Goal: Transaction & Acquisition: Purchase product/service

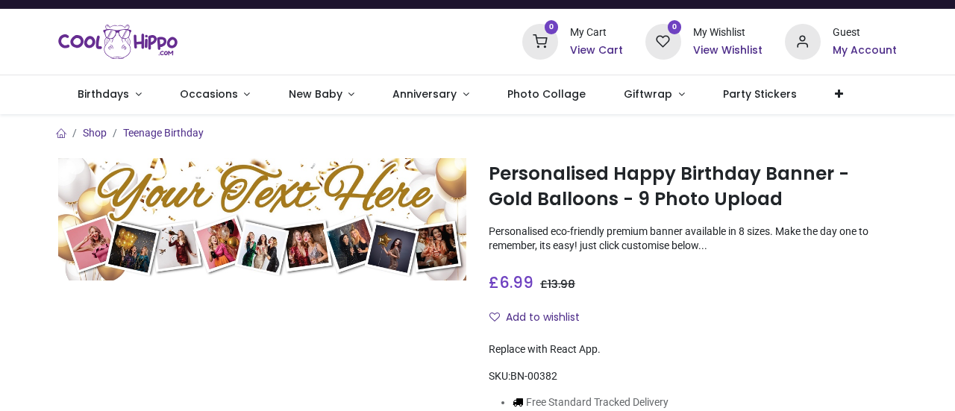
scroll to position [66, 0]
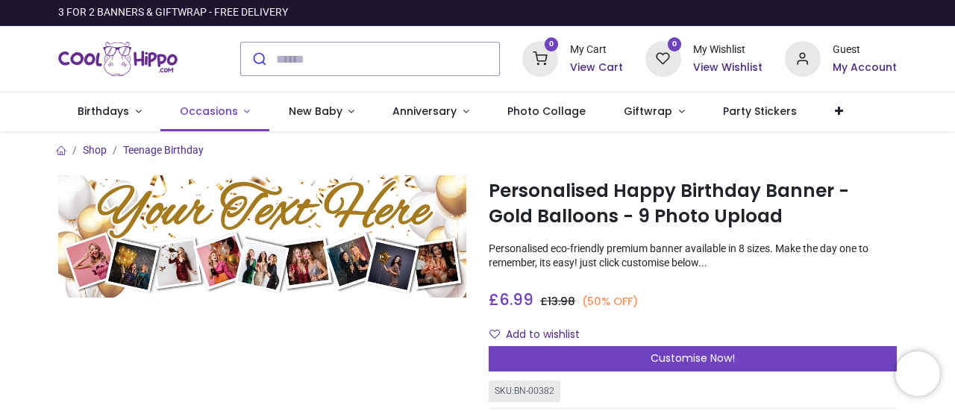
click at [209, 111] on span "Occasions" at bounding box center [209, 111] width 58 height 15
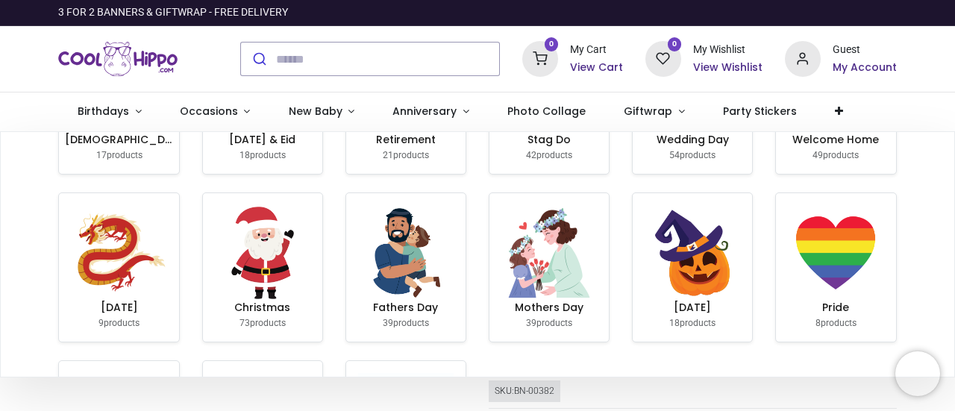
scroll to position [130, 0]
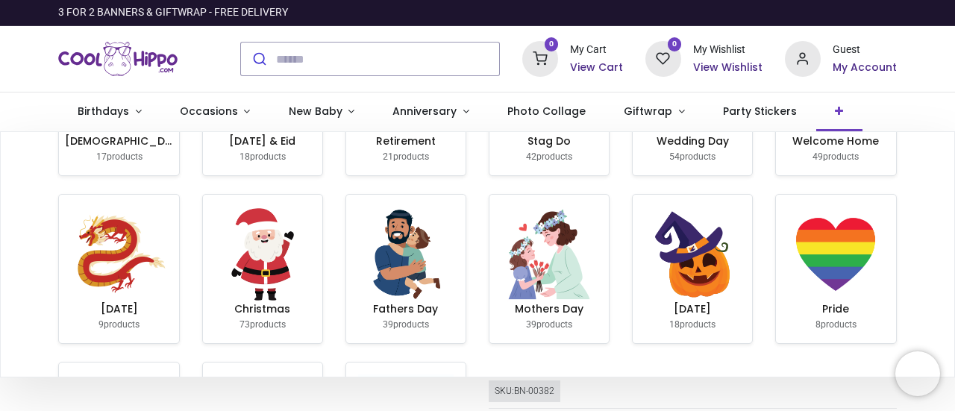
click at [828, 106] on link at bounding box center [839, 112] width 46 height 39
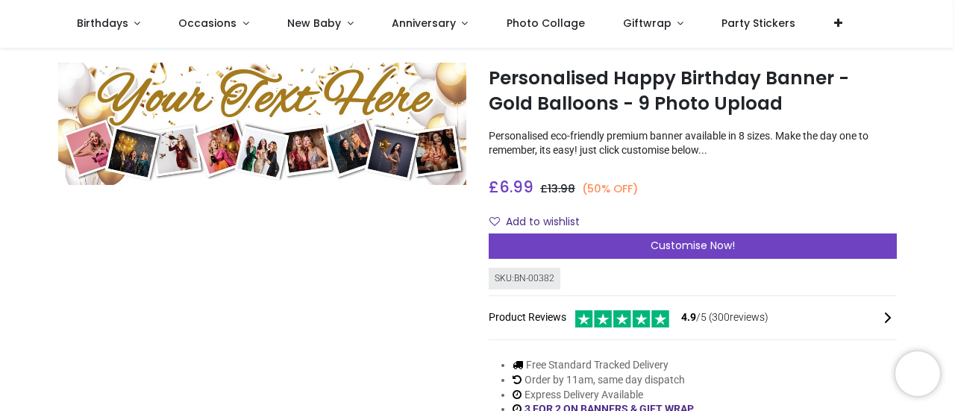
scroll to position [0, 0]
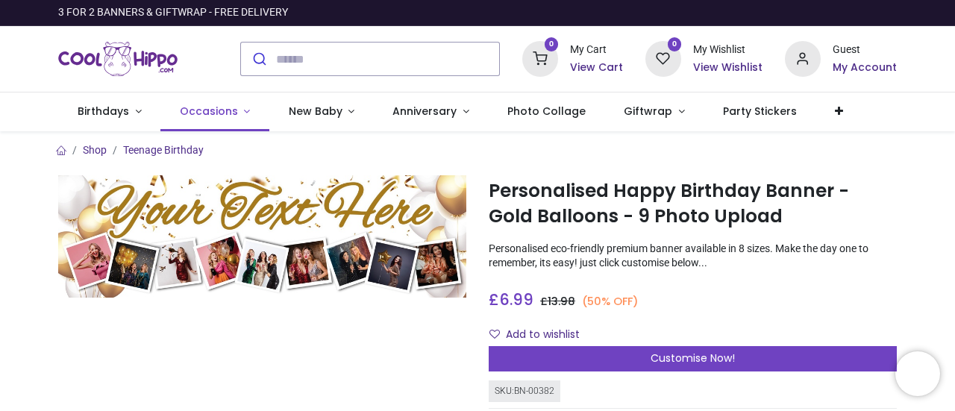
click at [234, 110] on link "Occasions" at bounding box center [214, 112] width 109 height 39
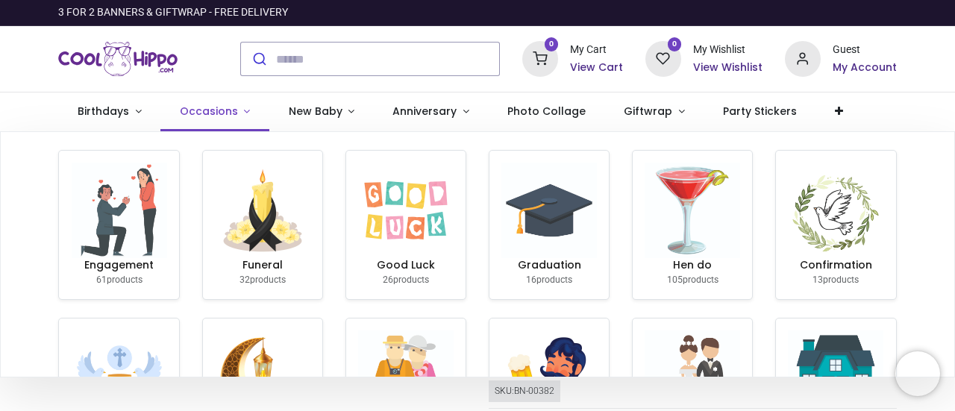
click at [227, 110] on span "Occasions" at bounding box center [209, 111] width 58 height 15
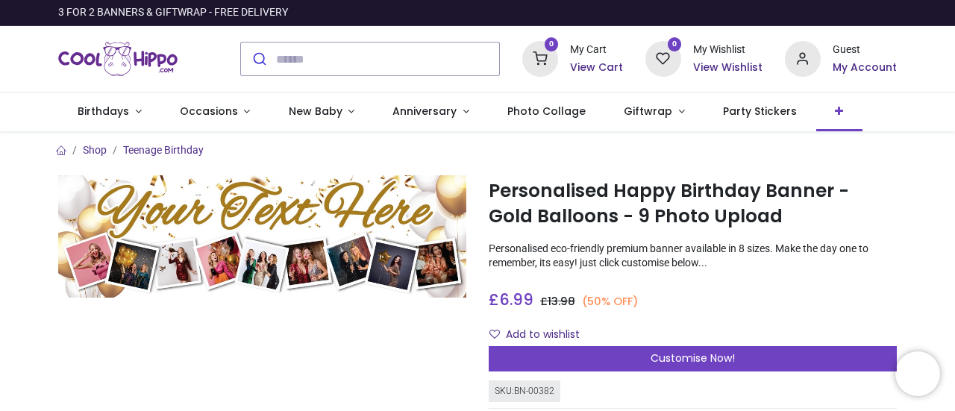
click at [835, 108] on icon at bounding box center [839, 111] width 8 height 10
click at [770, 154] on span "Upload Your Design" at bounding box center [800, 148] width 90 height 12
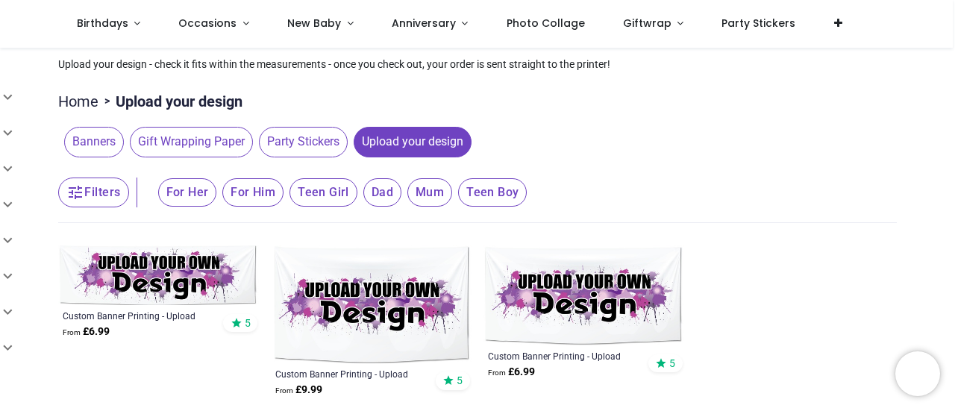
scroll to position [98, 0]
click at [83, 135] on span "Banners" at bounding box center [94, 142] width 60 height 30
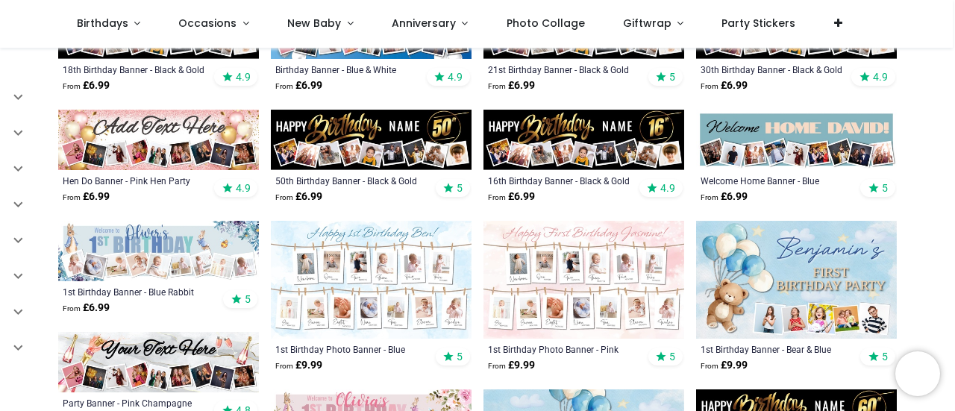
scroll to position [457, 0]
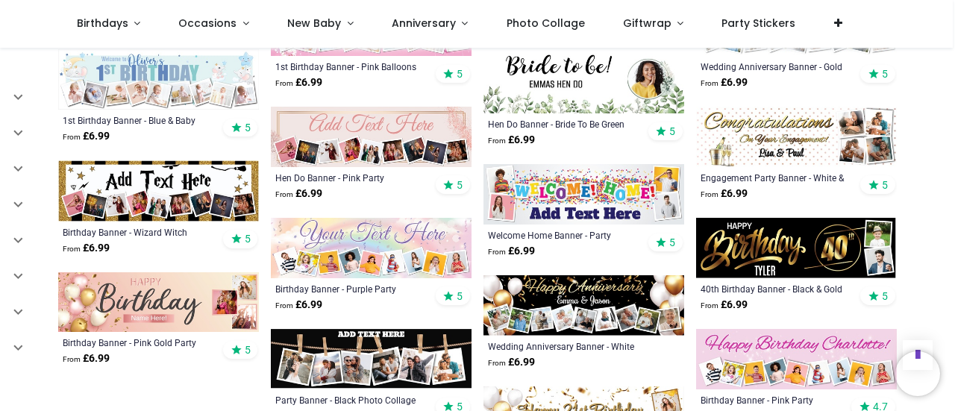
scroll to position [1520, 0]
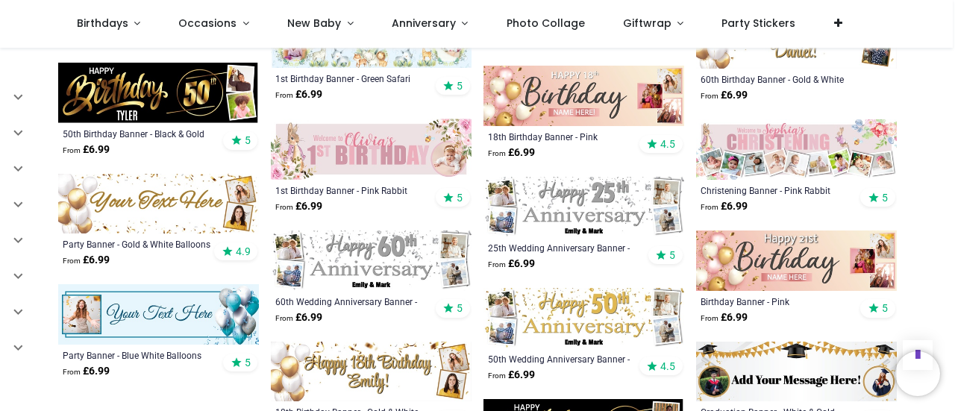
scroll to position [2281, 0]
click at [155, 317] on img at bounding box center [158, 314] width 201 height 60
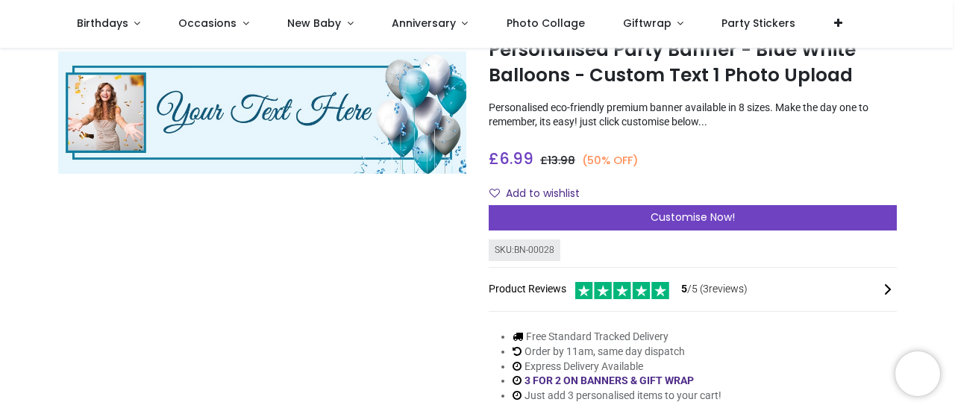
scroll to position [92, 0]
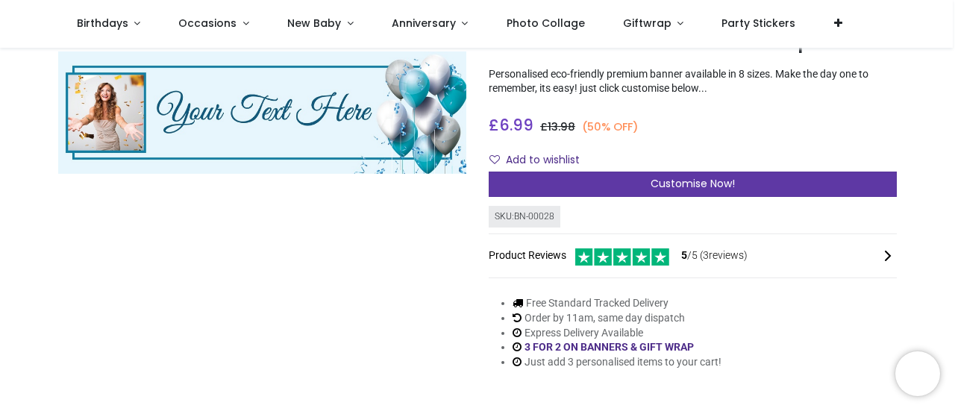
click at [679, 181] on span "Customise Now!" at bounding box center [693, 183] width 84 height 15
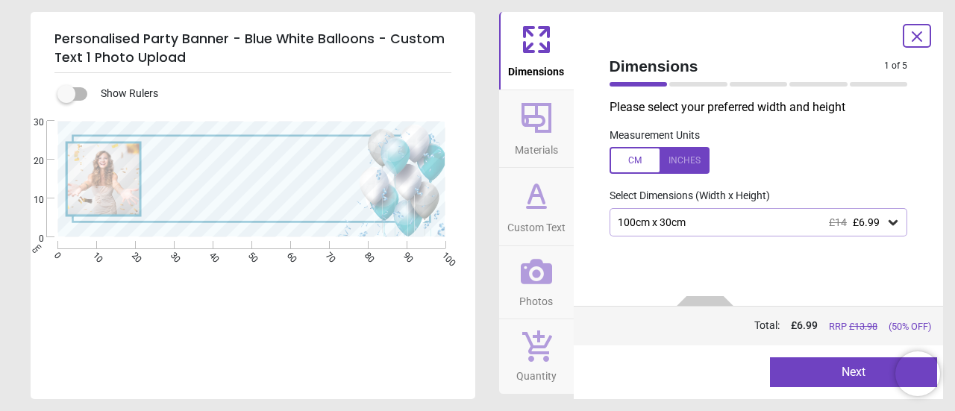
drag, startPoint x: 665, startPoint y: 242, endPoint x: 634, endPoint y: 221, distance: 37.5
click at [634, 221] on div "100cm x 30cm £14 £6.99" at bounding box center [751, 222] width 270 height 13
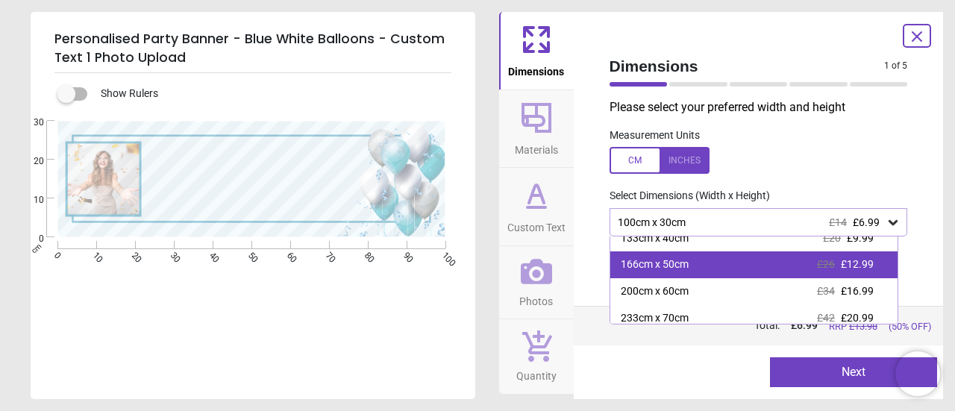
scroll to position [16, 0]
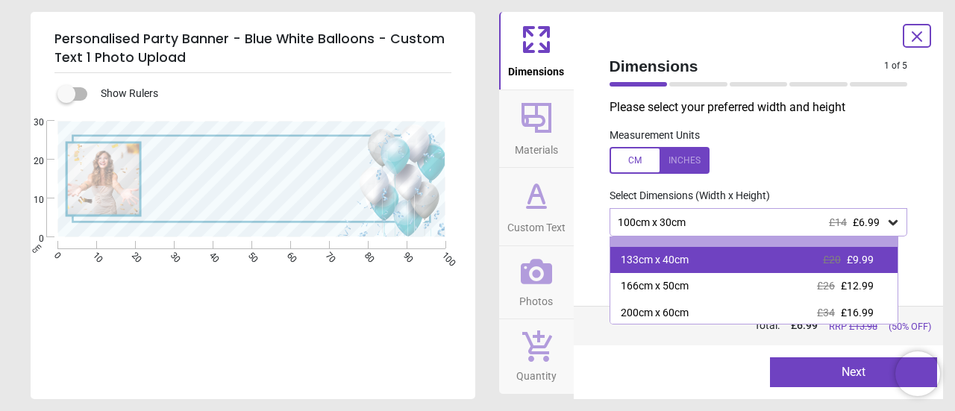
click at [650, 264] on div "133cm x 40cm" at bounding box center [655, 260] width 68 height 15
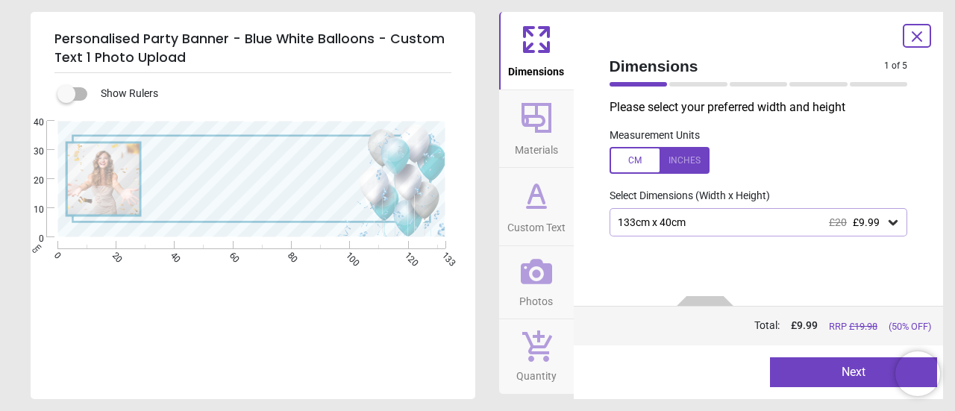
click at [833, 374] on button "Next" at bounding box center [853, 372] width 167 height 30
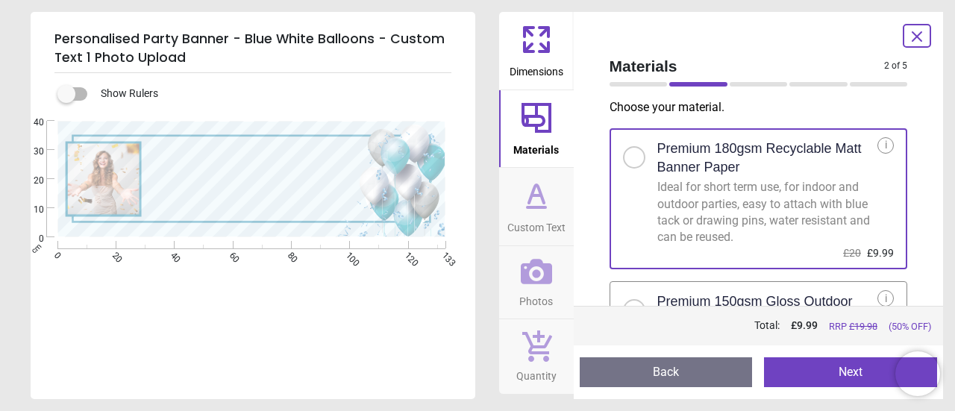
click at [833, 374] on button "Next" at bounding box center [850, 372] width 173 height 30
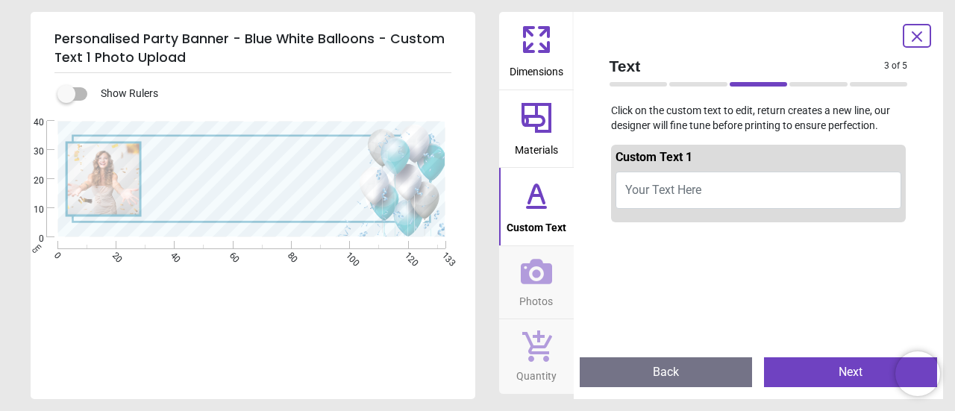
click at [678, 186] on span "Your Text Here" at bounding box center [663, 190] width 76 height 14
type textarea "**********"
click at [537, 273] on icon at bounding box center [536, 271] width 31 height 25
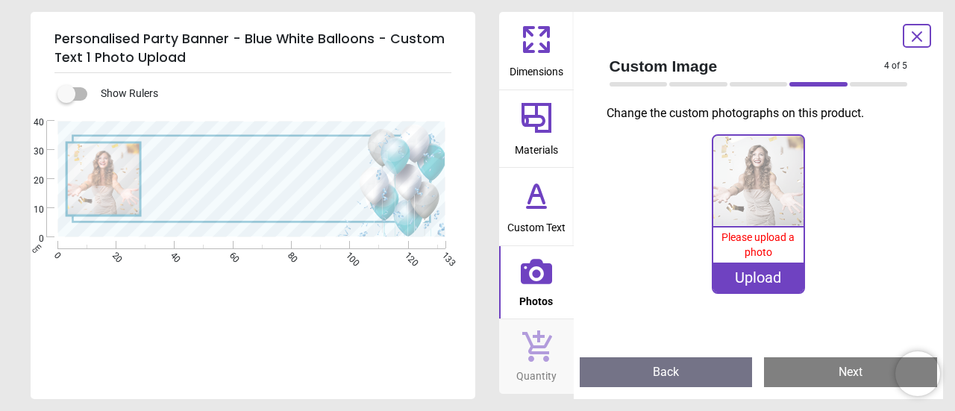
click at [746, 283] on div "Upload" at bounding box center [758, 278] width 90 height 30
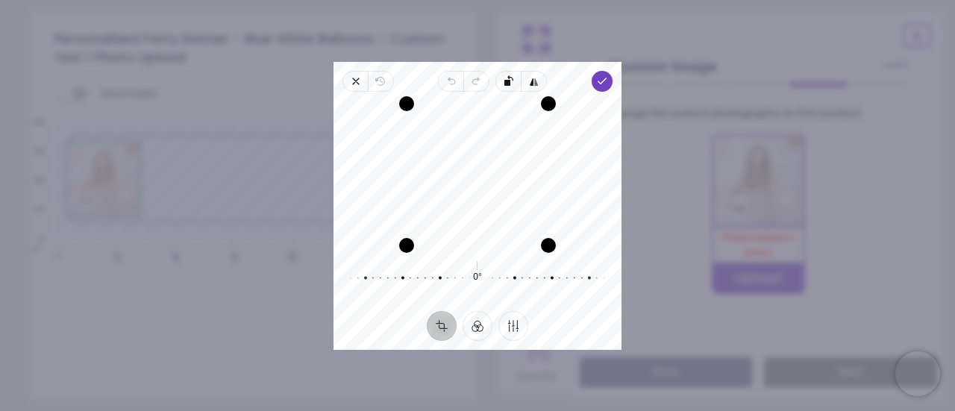
drag, startPoint x: 490, startPoint y: 158, endPoint x: 473, endPoint y: 180, distance: 27.6
click at [473, 180] on div "Recenter" at bounding box center [477, 175] width 264 height 142
click at [600, 93] on div "Recenter 0° Reset" at bounding box center [477, 201] width 288 height 219
click at [605, 80] on icon "button" at bounding box center [602, 81] width 12 height 12
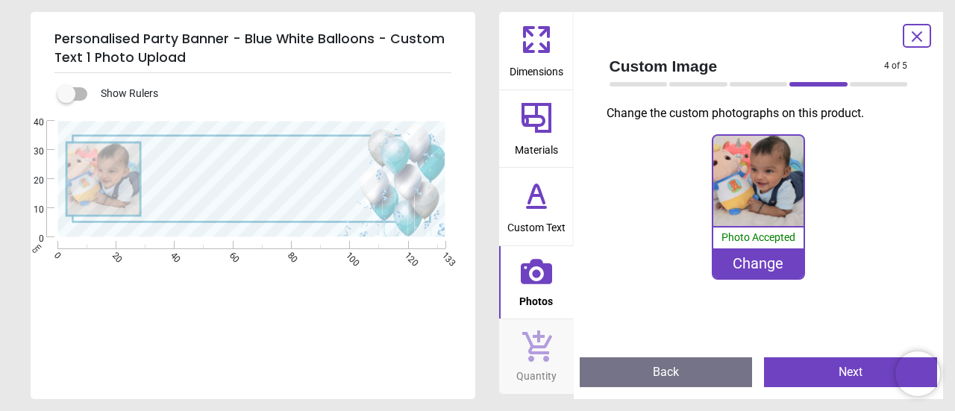
click at [834, 371] on button "Next" at bounding box center [850, 372] width 173 height 30
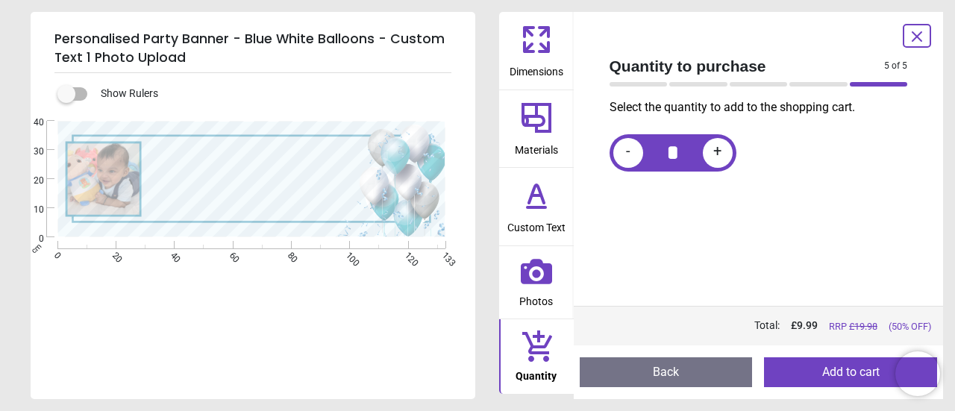
click at [66, 94] on label at bounding box center [66, 94] width 0 height 0
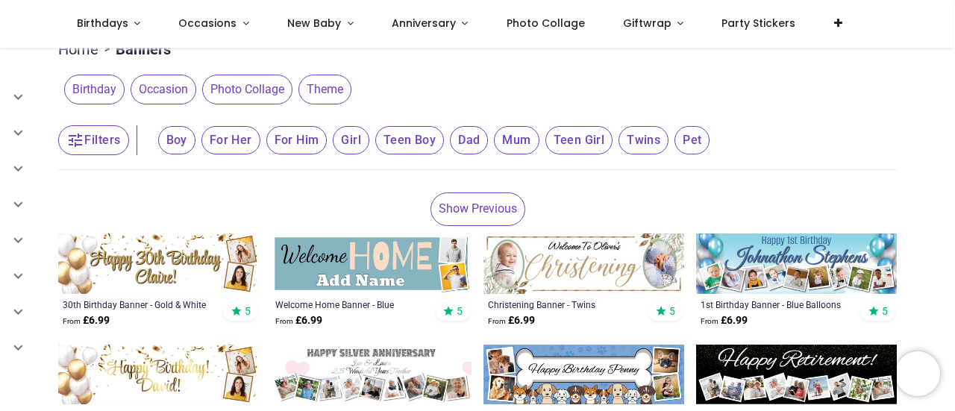
scroll to position [36, 0]
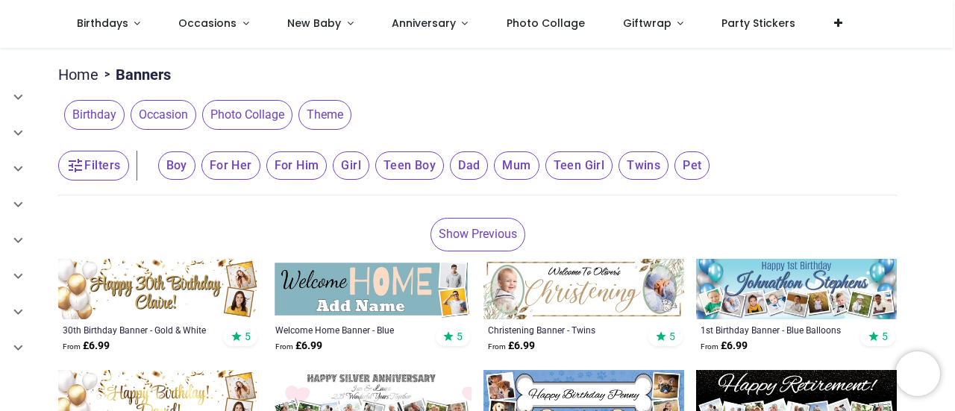
click at [328, 112] on span "Theme" at bounding box center [324, 115] width 53 height 30
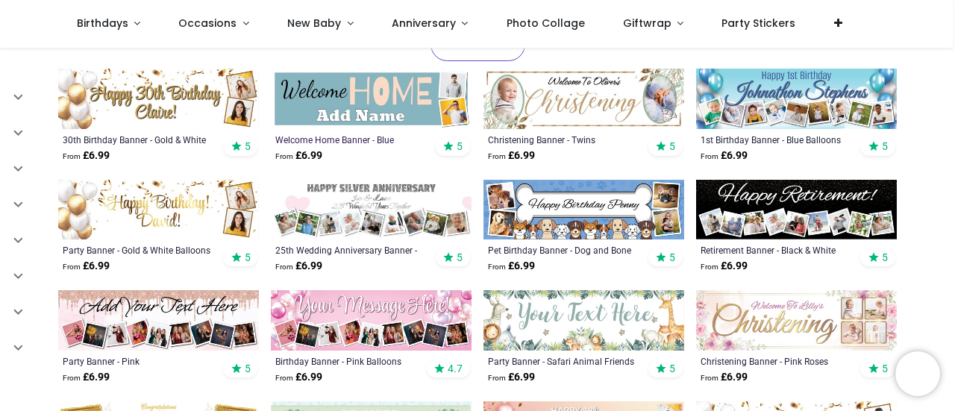
scroll to position [0, 0]
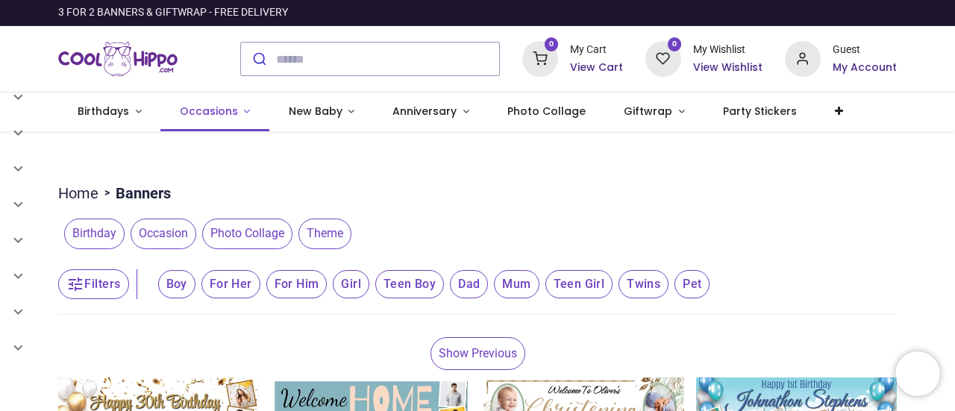
click at [236, 114] on link "Occasions" at bounding box center [214, 112] width 109 height 39
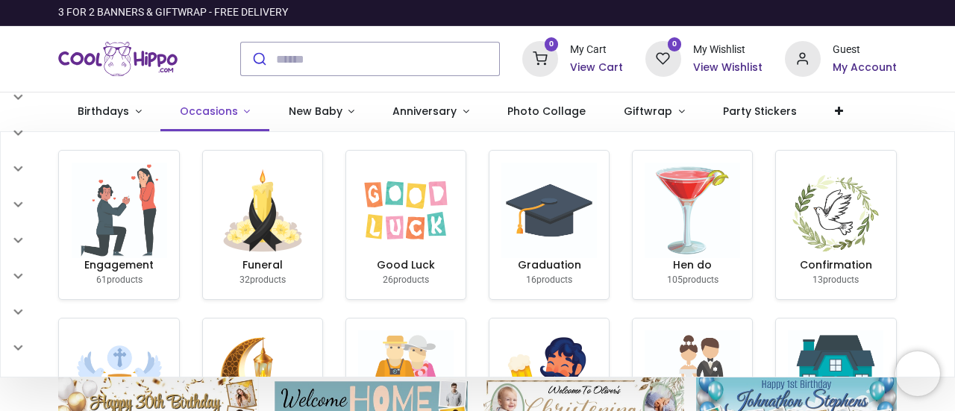
click at [236, 114] on link "Occasions" at bounding box center [214, 112] width 109 height 39
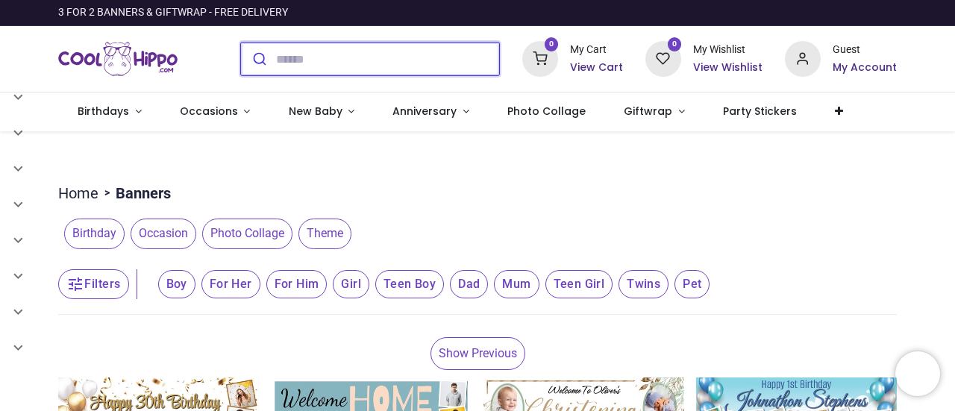
click at [369, 61] on input "search" at bounding box center [387, 59] width 223 height 33
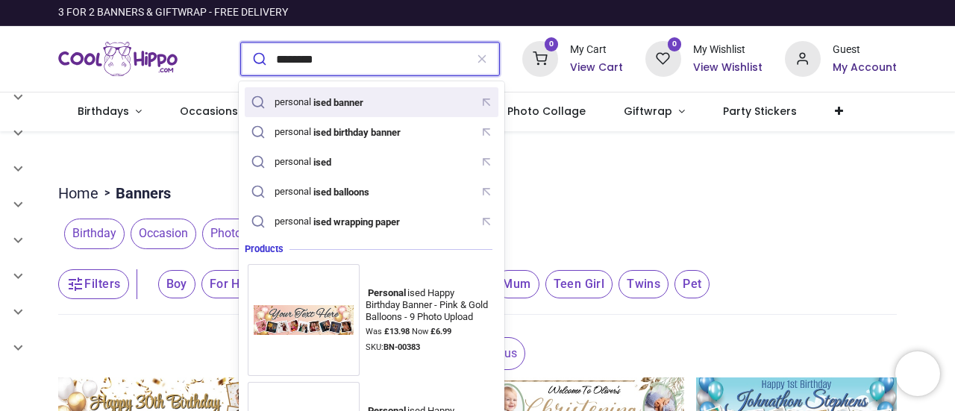
click at [345, 101] on mark "ised banner" at bounding box center [338, 102] width 54 height 15
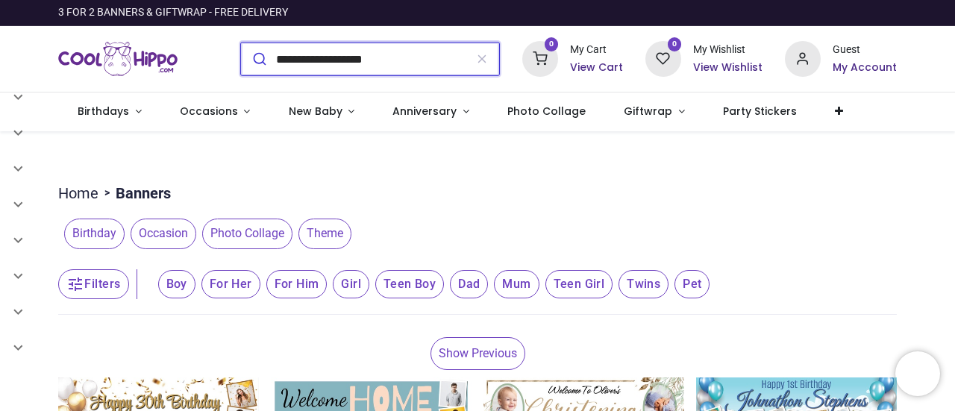
type input "**********"
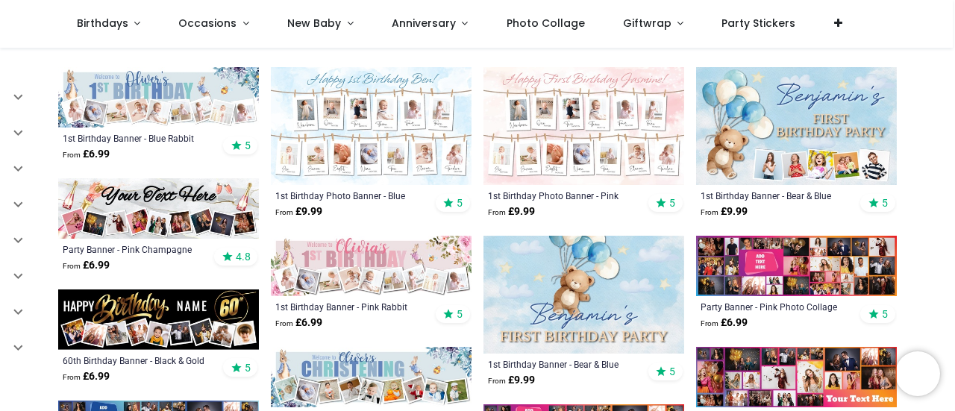
scroll to position [543, 0]
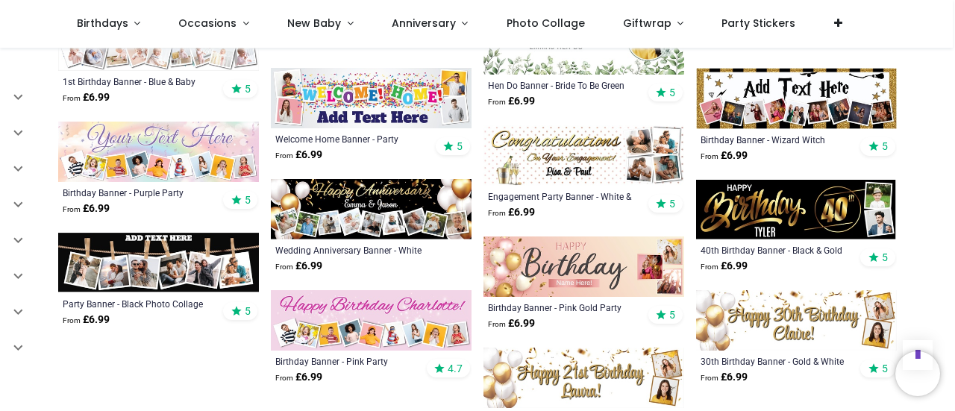
scroll to position [1472, 0]
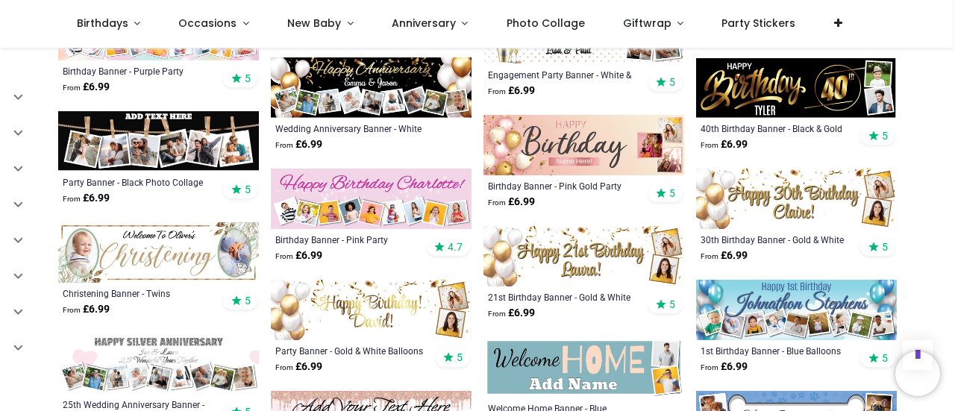
scroll to position [1632, 0]
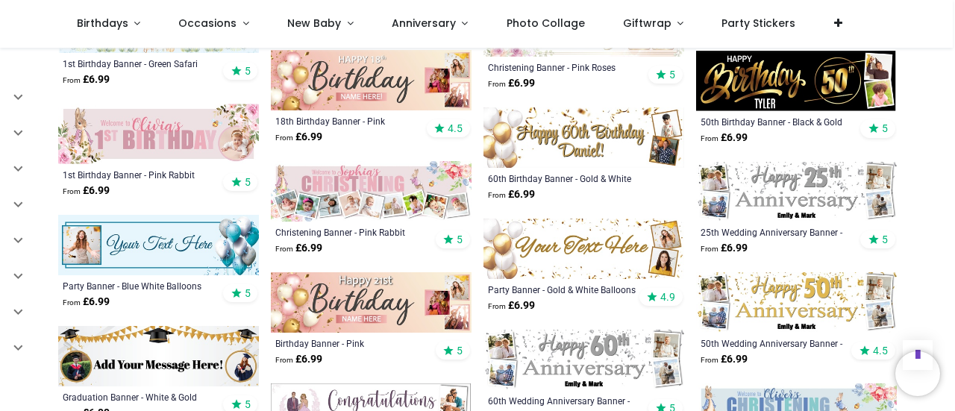
scroll to position [2191, 0]
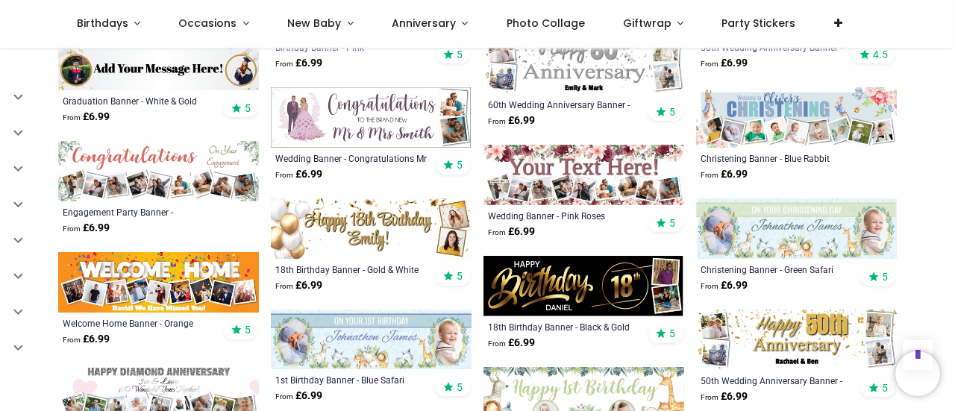
scroll to position [2420, 0]
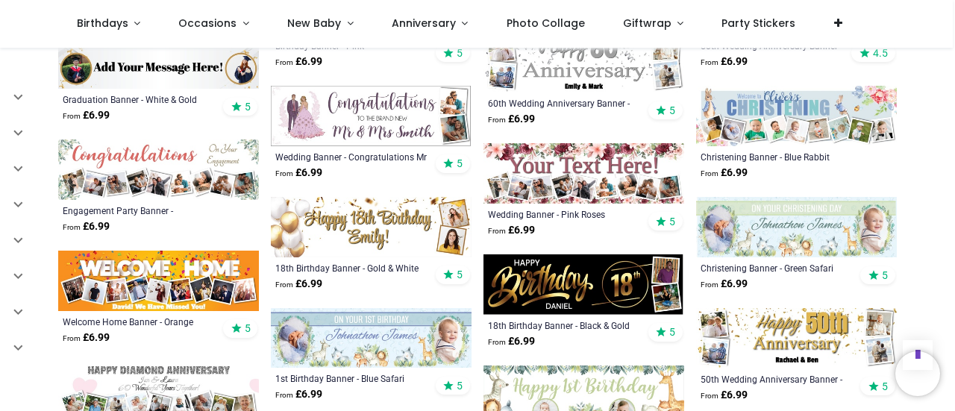
click at [809, 222] on img at bounding box center [796, 227] width 201 height 60
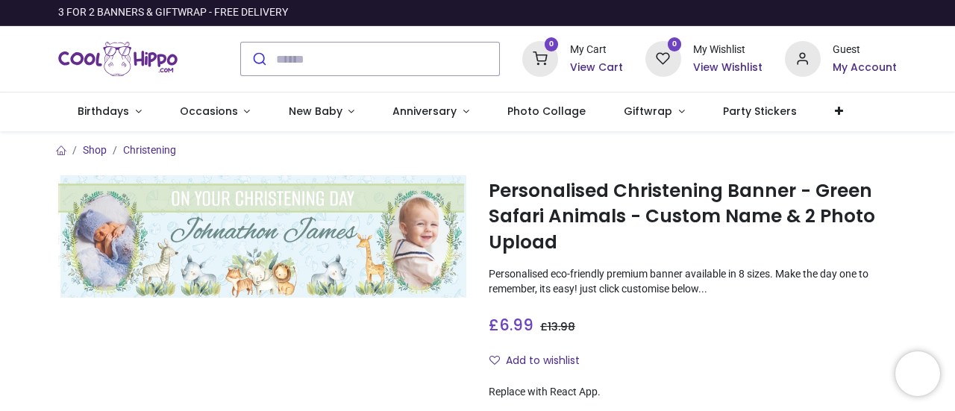
scroll to position [200, 0]
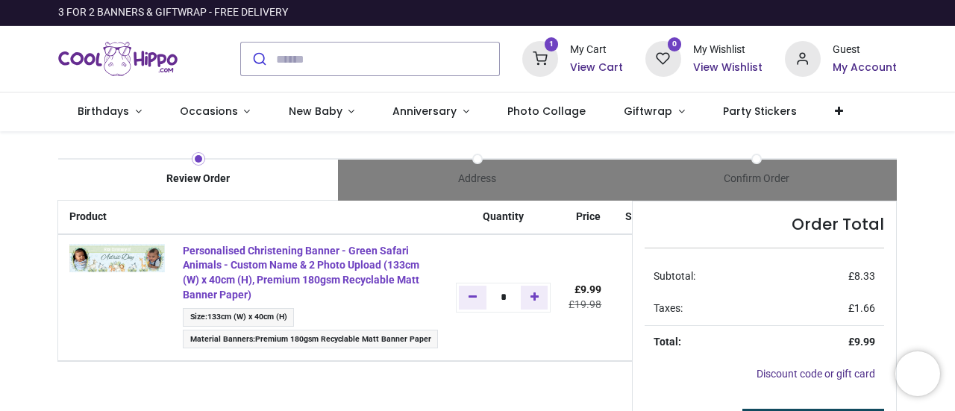
click at [322, 272] on strong "Personalised Christening Banner - Green Safari Animals - Custom Name & 2 Photo …" at bounding box center [301, 273] width 236 height 56
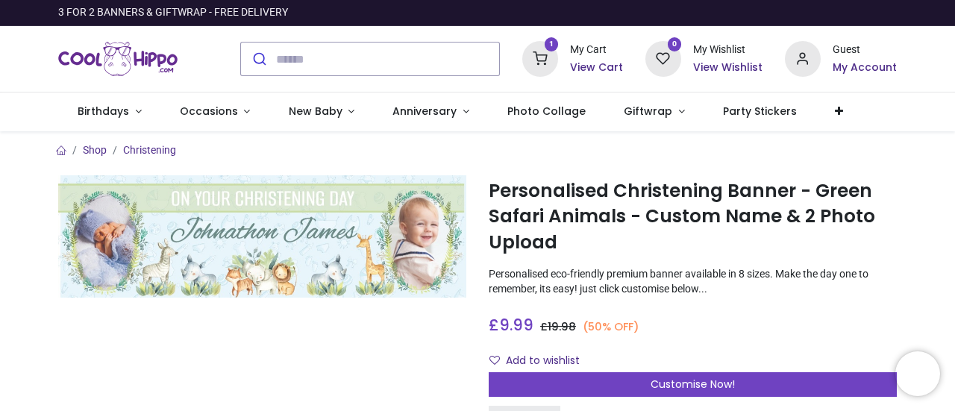
click at [551, 54] on icon at bounding box center [540, 59] width 36 height 36
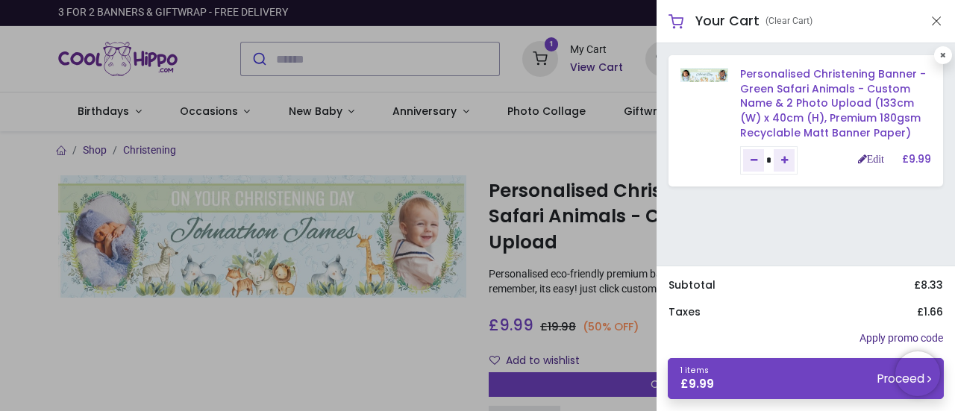
click at [810, 96] on link "Personalised Christening Banner - Green Safari Animals - Custom Name & 2 Photo …" at bounding box center [833, 102] width 186 height 73
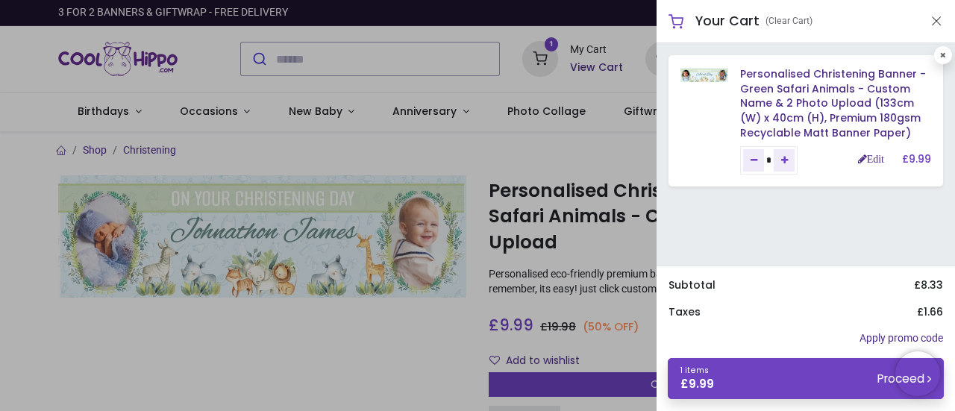
click at [867, 152] on div "Edit" at bounding box center [880, 159] width 44 height 15
click at [870, 157] on link "Edit" at bounding box center [871, 159] width 26 height 10
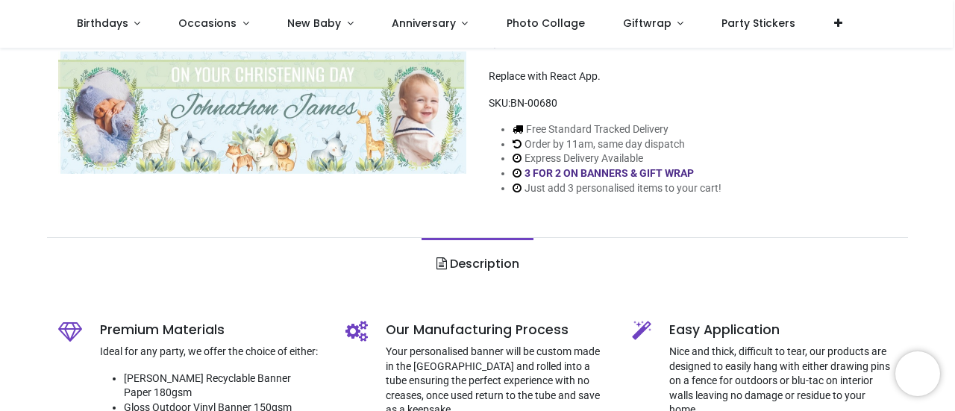
scroll to position [217, 0]
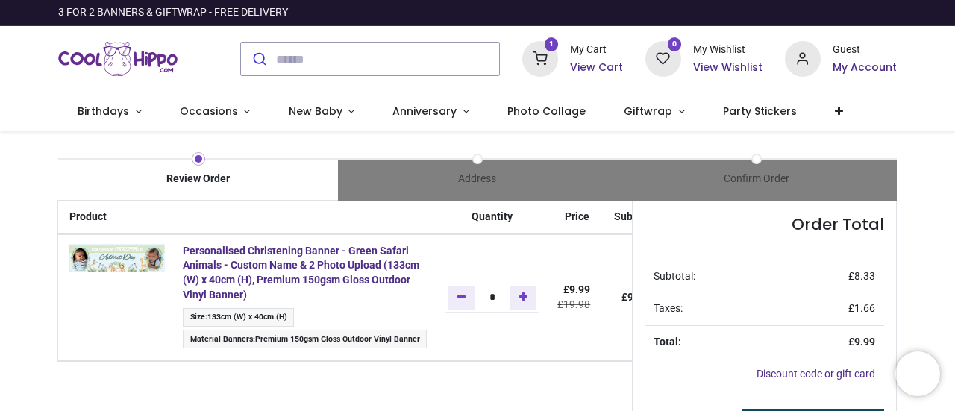
scroll to position [1, 0]
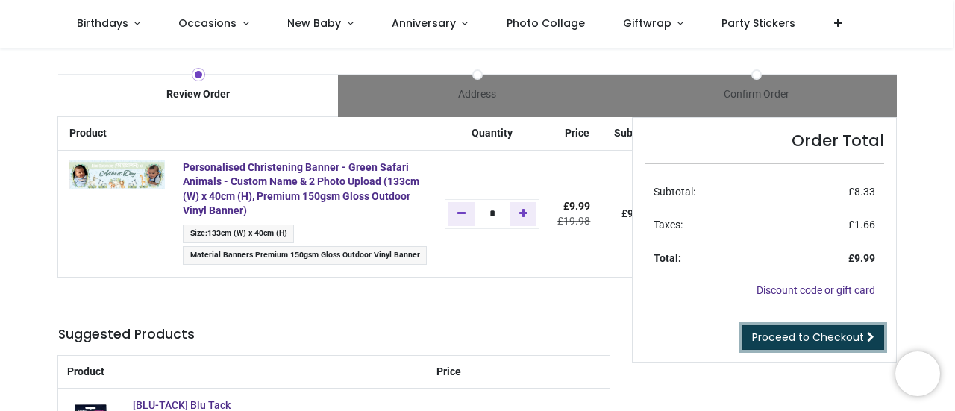
click at [809, 326] on link "Proceed to Checkout" at bounding box center [813, 337] width 142 height 25
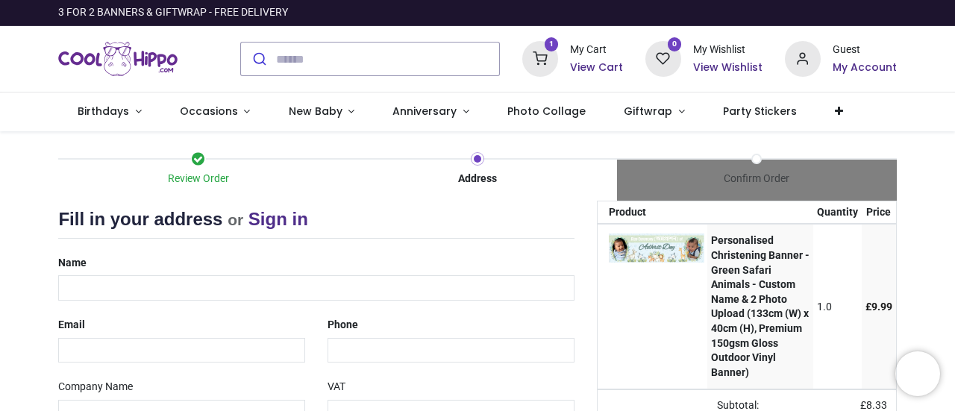
select select "***"
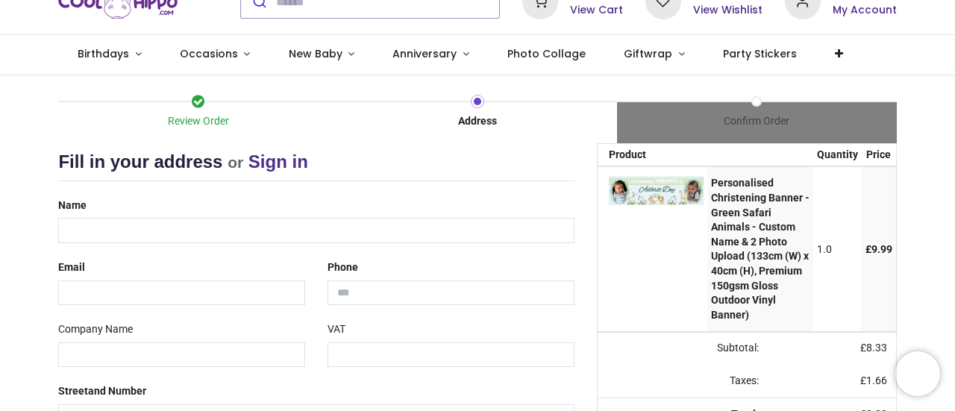
scroll to position [44, 0]
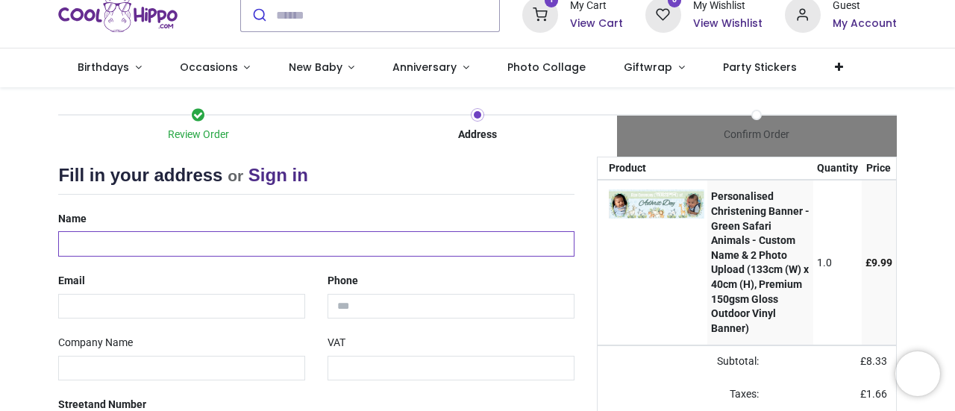
click at [125, 239] on input "text" at bounding box center [315, 243] width 515 height 25
type input "**********"
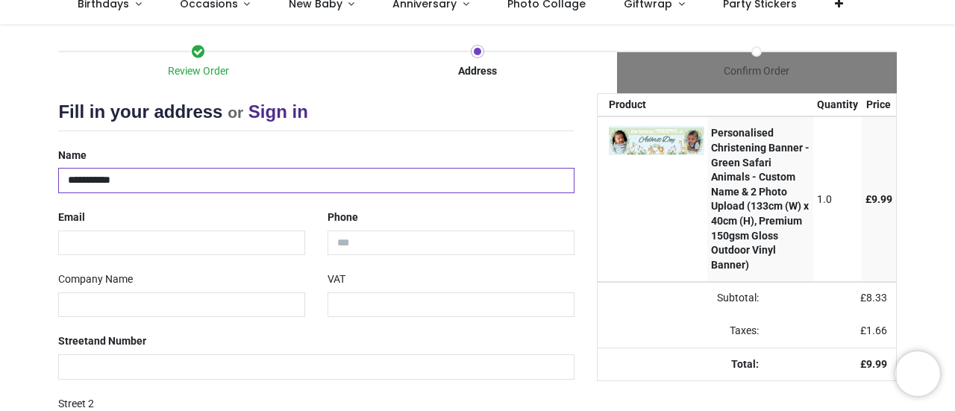
scroll to position [108, 0]
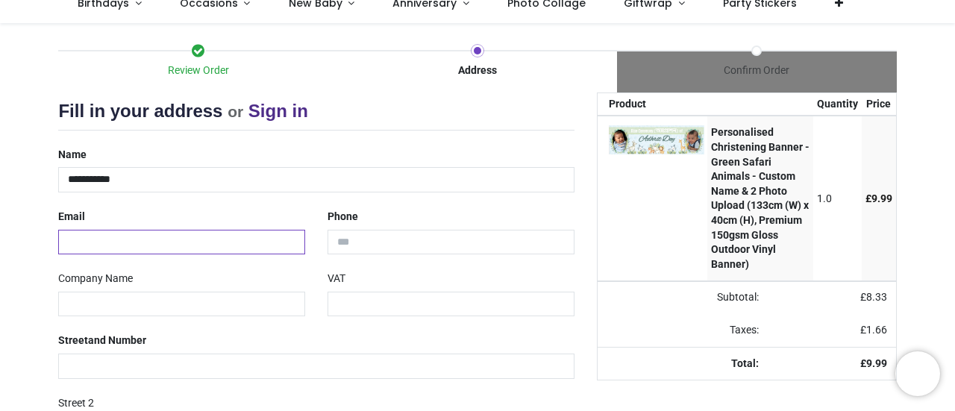
click at [97, 230] on input "email" at bounding box center [181, 242] width 247 height 25
type input "**********"
click at [387, 232] on input "tel" at bounding box center [451, 242] width 247 height 25
type input "**********"
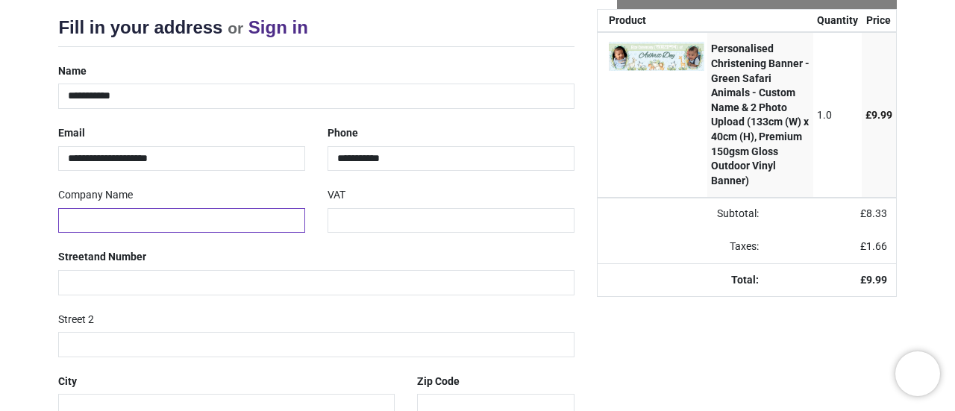
click at [176, 216] on input "text" at bounding box center [181, 220] width 247 height 25
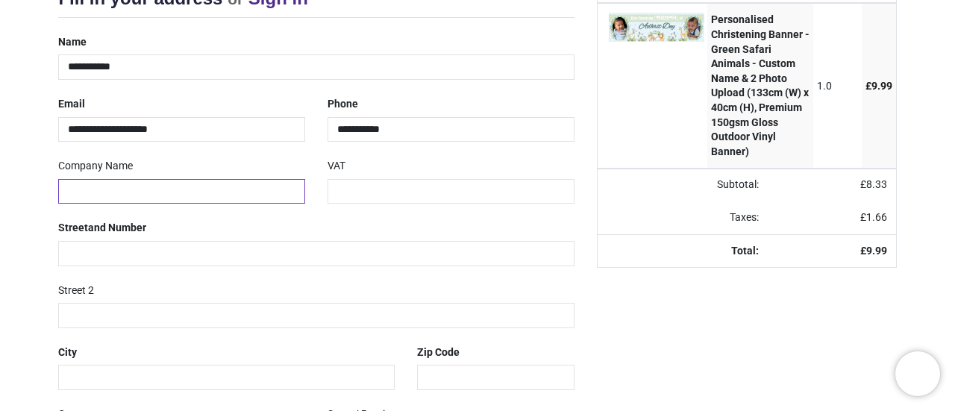
scroll to position [222, 0]
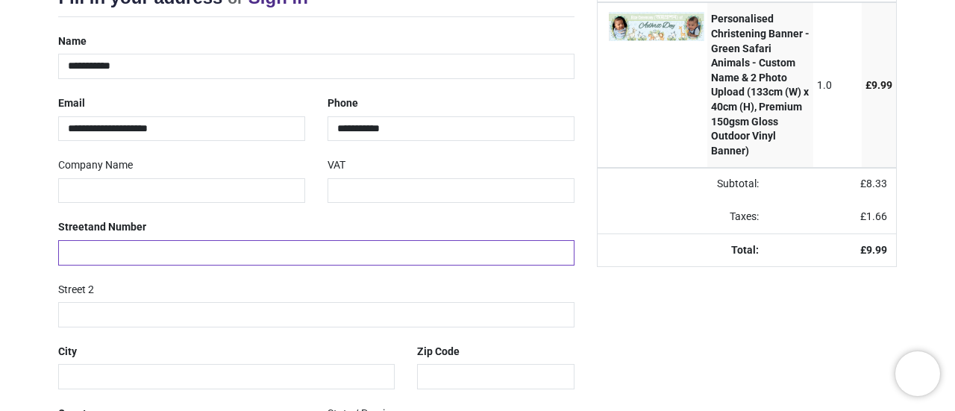
click at [87, 254] on input "text" at bounding box center [315, 252] width 515 height 25
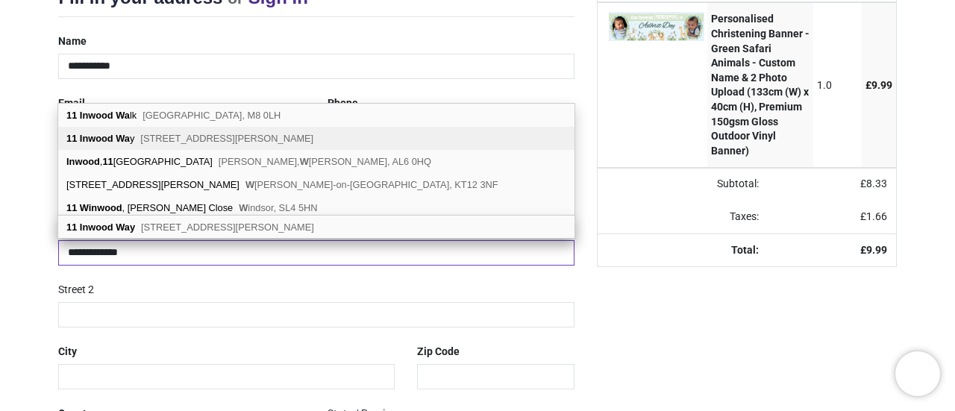
type input "**********"
click at [186, 139] on span "Glebe Farm, Milton Keynes, MK17 8XB" at bounding box center [226, 138] width 173 height 11
type input "**********"
type input "********"
select select "***"
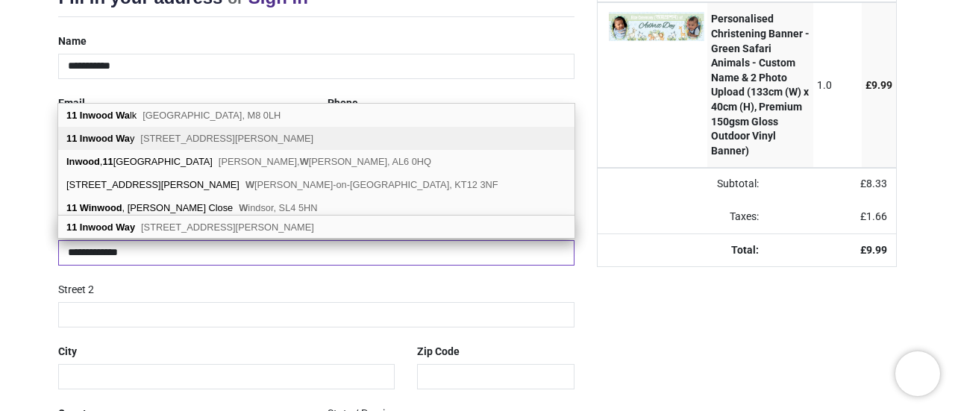
select select "***"
type input "**********"
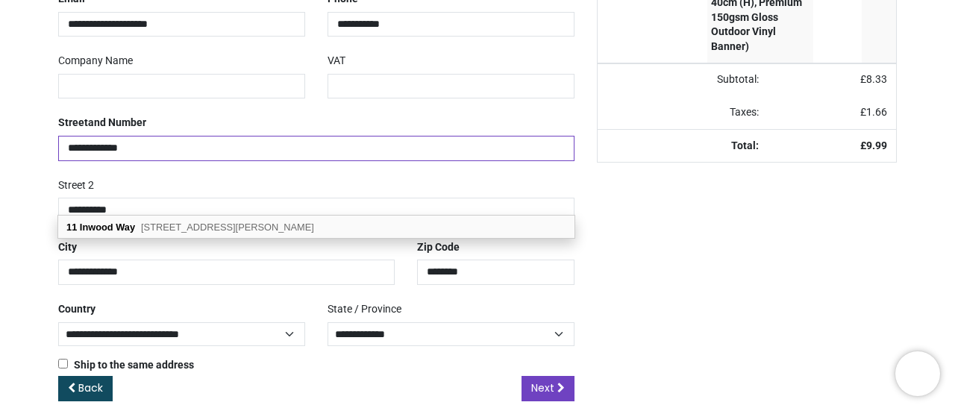
scroll to position [326, 0]
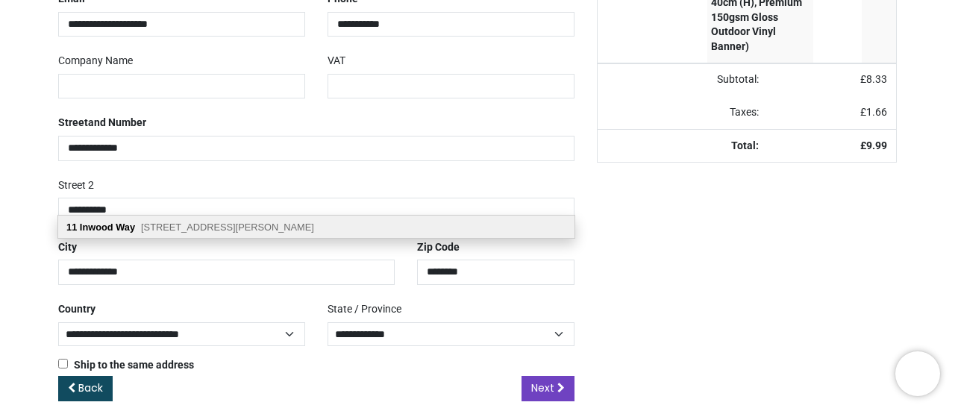
click at [93, 228] on b "Inwood" at bounding box center [97, 227] width 34 height 11
select select "***"
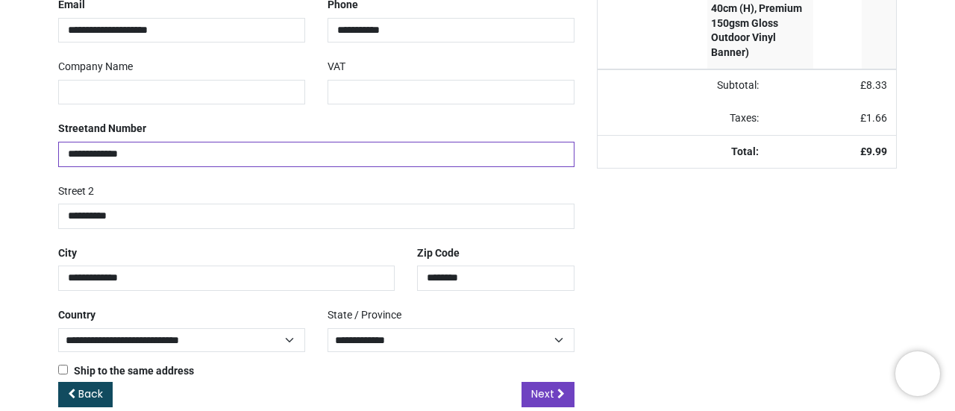
scroll to position [342, 0]
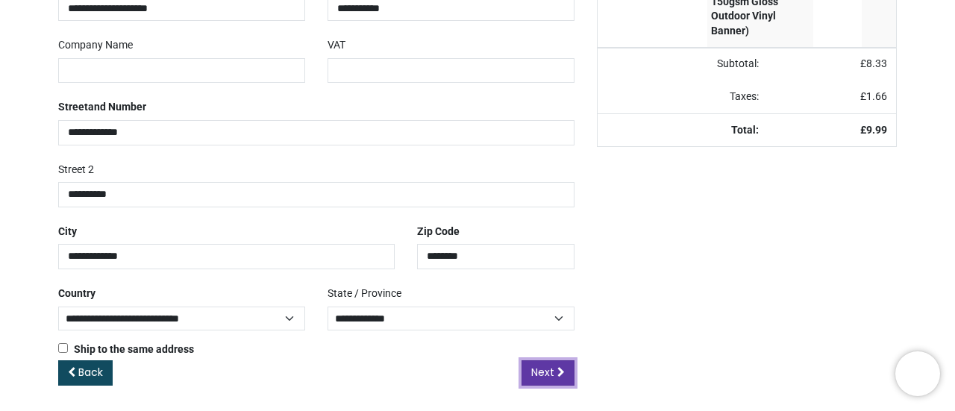
click at [546, 365] on span "Next" at bounding box center [542, 372] width 23 height 15
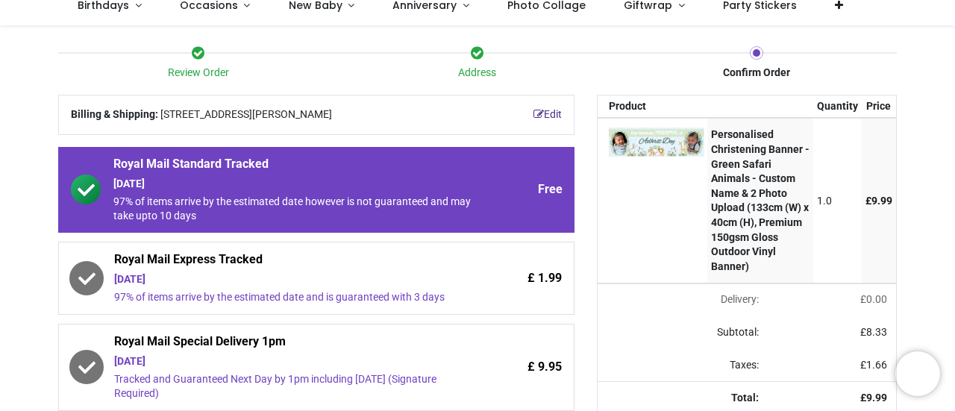
scroll to position [106, 0]
click at [298, 287] on div "[DATE]" at bounding box center [292, 279] width 357 height 15
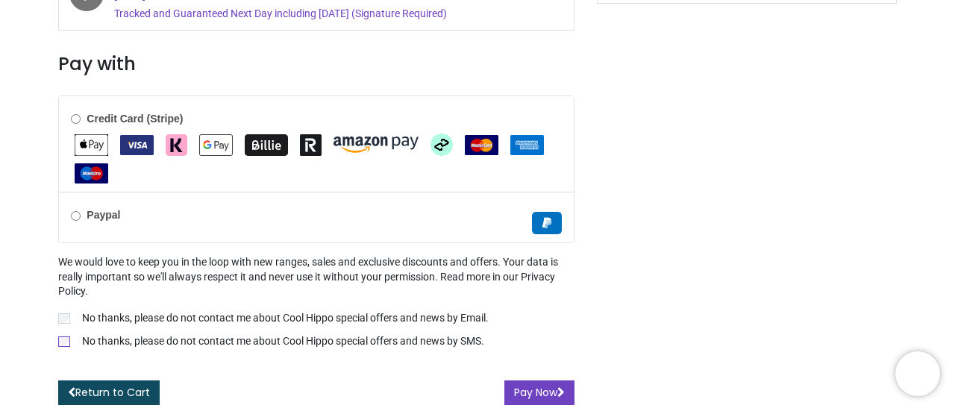
scroll to position [578, 0]
click at [528, 392] on button "Pay Now" at bounding box center [539, 392] width 70 height 25
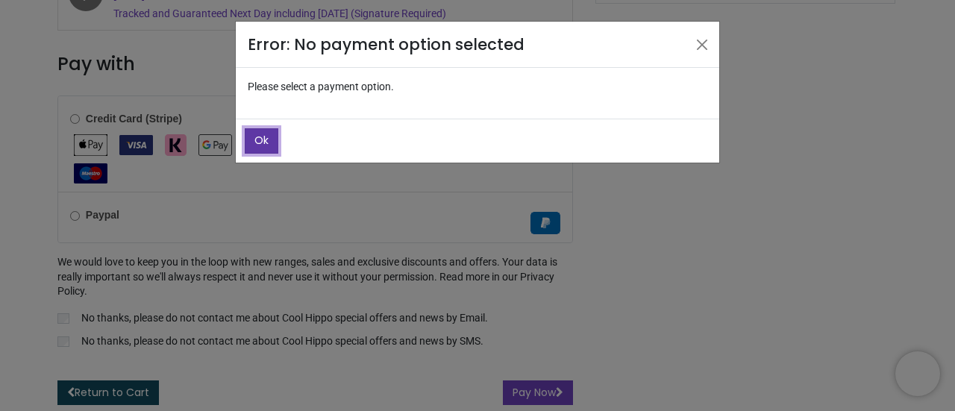
click at [263, 147] on button "Ok" at bounding box center [262, 140] width 34 height 25
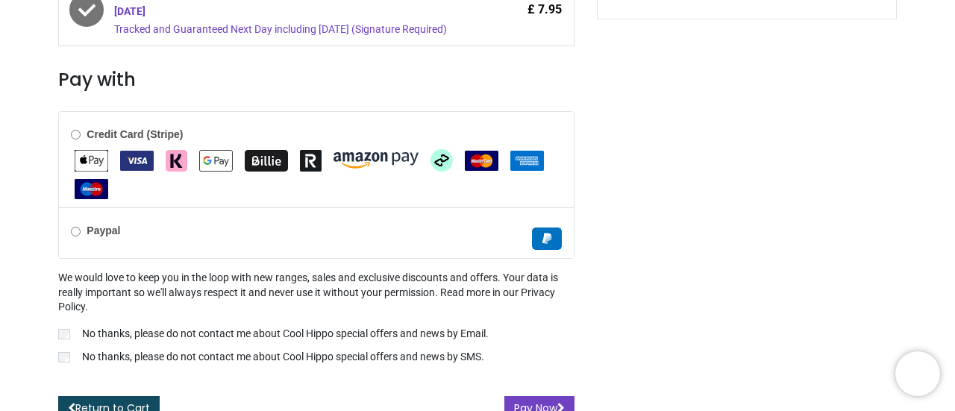
scroll to position [577, 0]
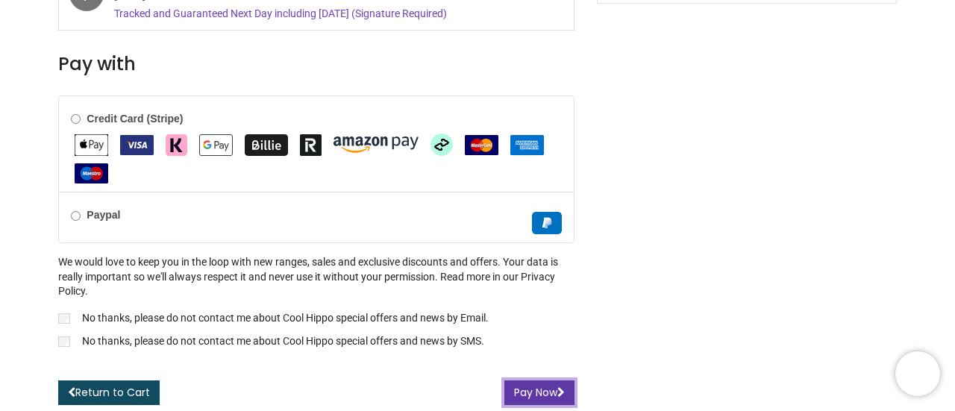
click at [527, 390] on button "Pay Now" at bounding box center [539, 392] width 70 height 25
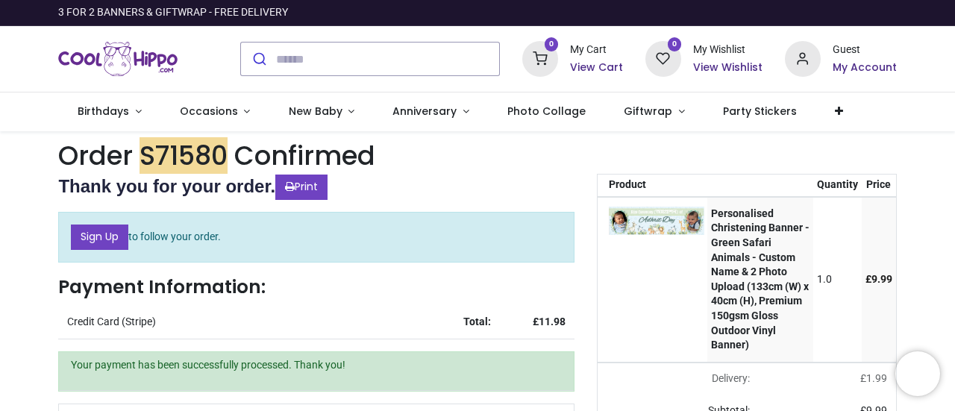
drag, startPoint x: 521, startPoint y: 166, endPoint x: 269, endPoint y: 200, distance: 255.2
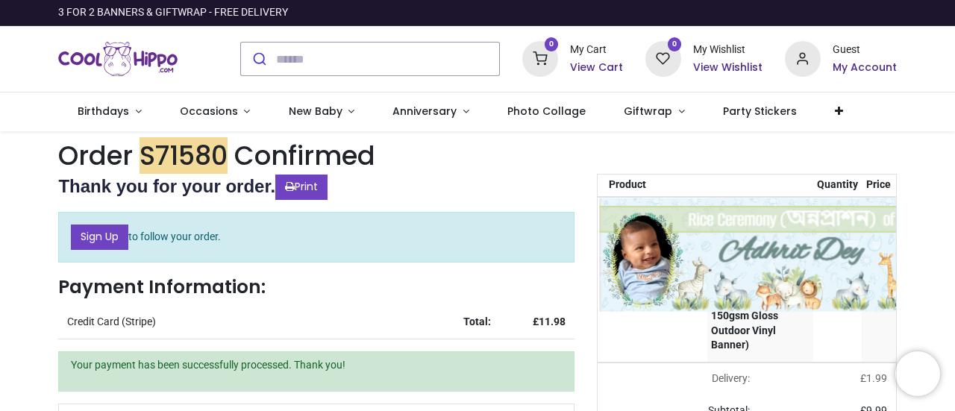
click at [640, 220] on img at bounding box center [790, 255] width 382 height 114
click at [709, 275] on img at bounding box center [790, 255] width 382 height 114
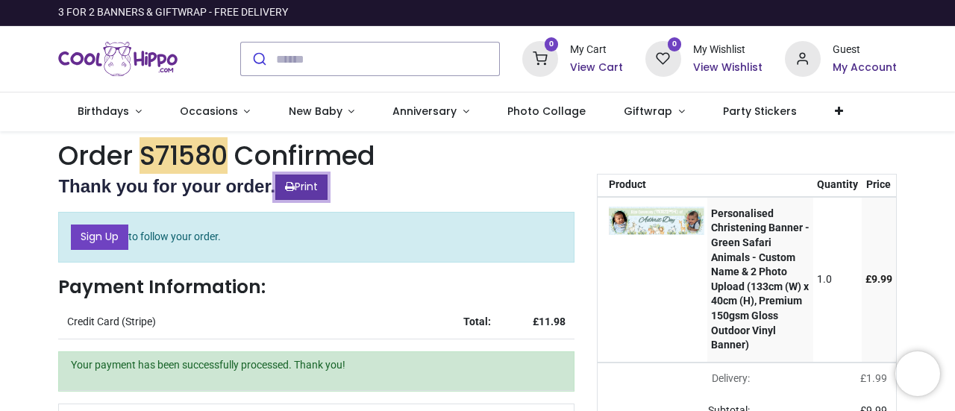
click at [328, 182] on link "Print" at bounding box center [301, 187] width 52 height 25
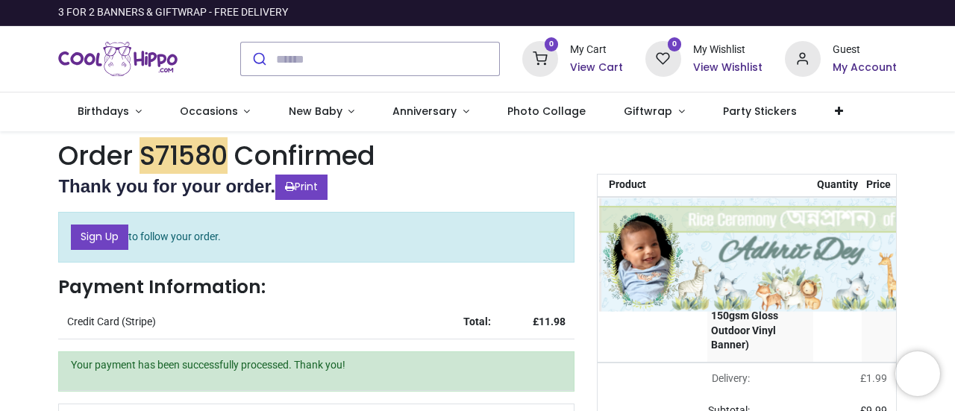
click at [670, 234] on img at bounding box center [790, 255] width 382 height 114
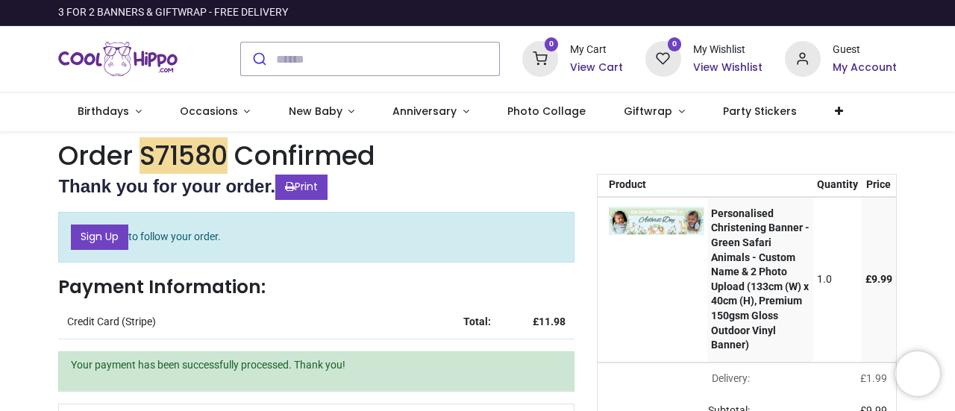
click at [752, 278] on div "Personalised Christening Banner - Green Safari Animals - Custom Name & 2 Photo …" at bounding box center [760, 280] width 98 height 146
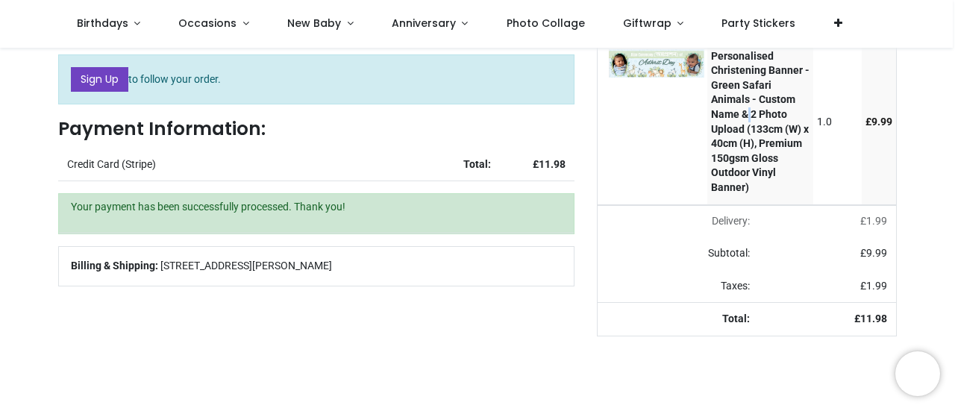
scroll to position [60, 0]
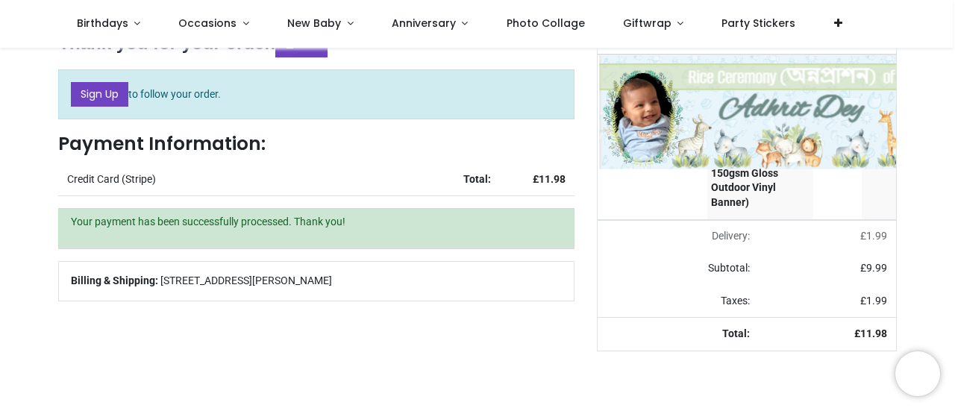
click at [662, 78] on img at bounding box center [790, 112] width 382 height 114
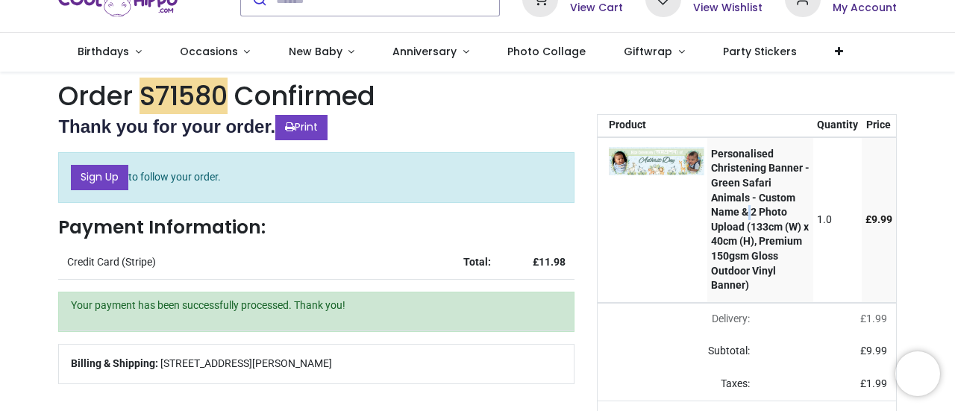
scroll to position [0, 0]
